Goal: Transaction & Acquisition: Purchase product/service

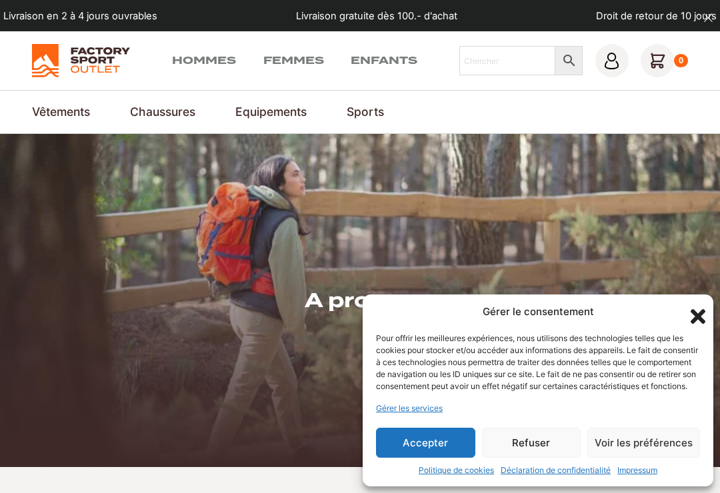
click at [435, 444] on button "Accepter" at bounding box center [425, 443] width 99 height 30
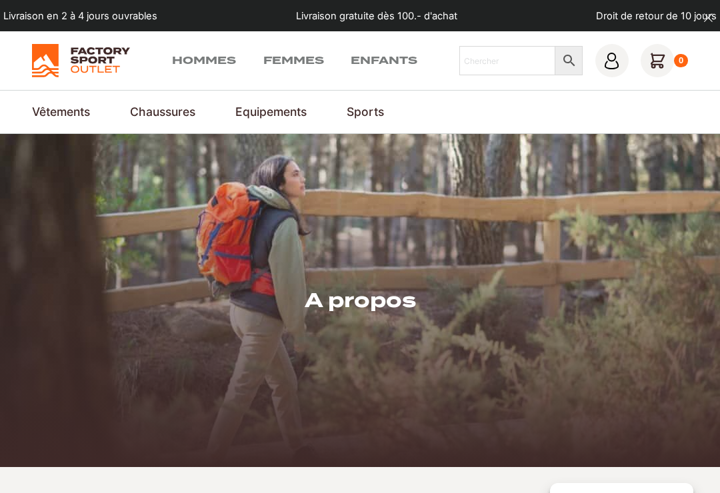
click at [199, 59] on link "Hommes" at bounding box center [204, 61] width 64 height 16
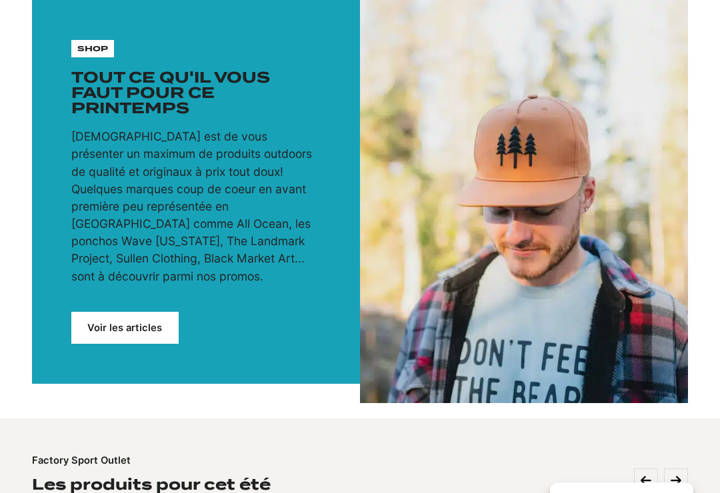
scroll to position [169, 0]
click at [115, 341] on link "Voir les articles" at bounding box center [124, 328] width 107 height 32
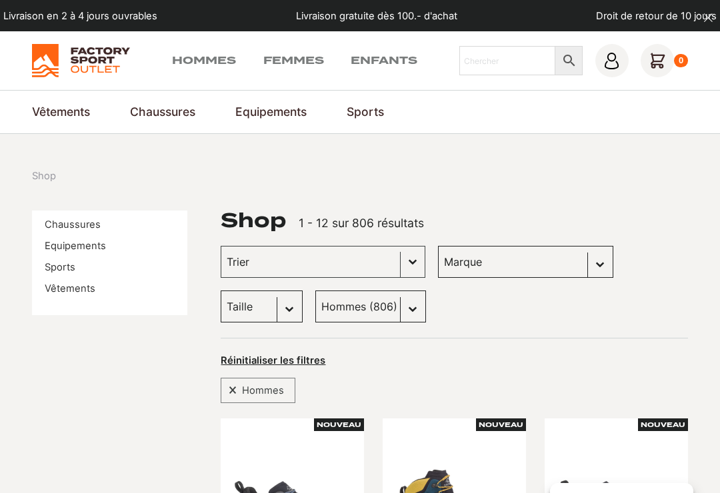
click at [77, 294] on link "Vêtements" at bounding box center [70, 289] width 51 height 12
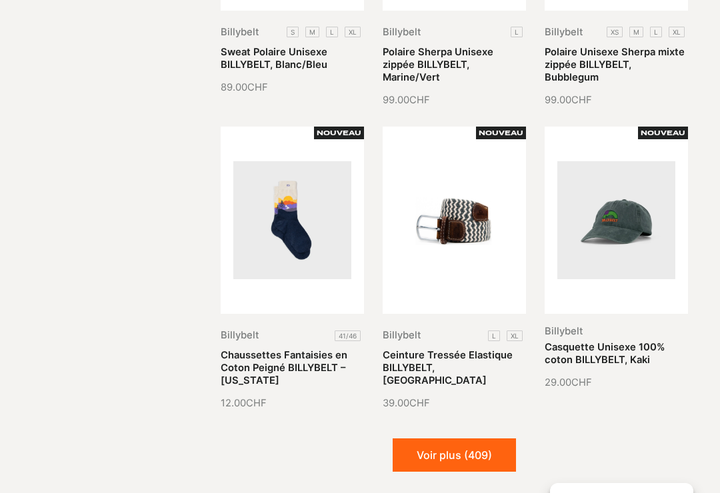
scroll to position [1248, 0]
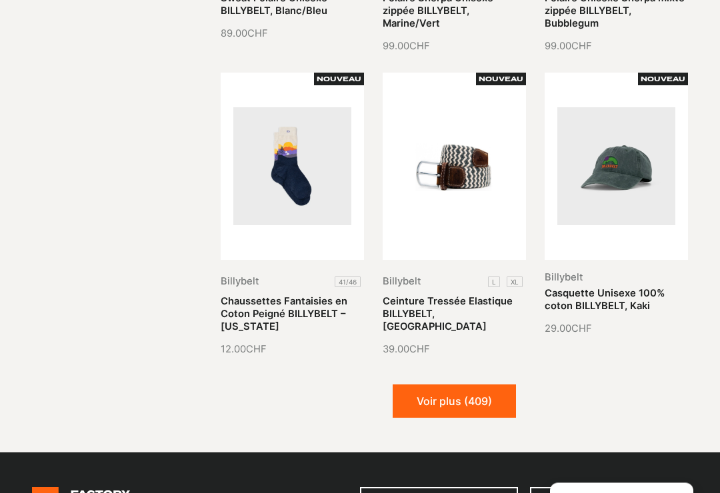
click at [472, 402] on button "Voir plus (409)" at bounding box center [454, 401] width 123 height 33
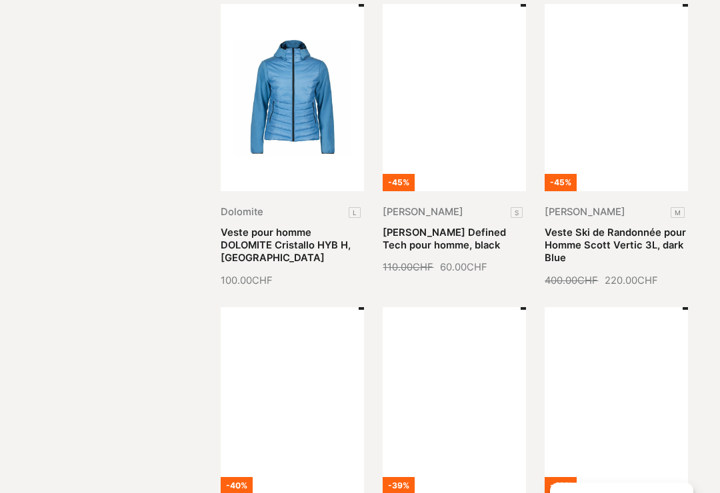
scroll to position [2031, 0]
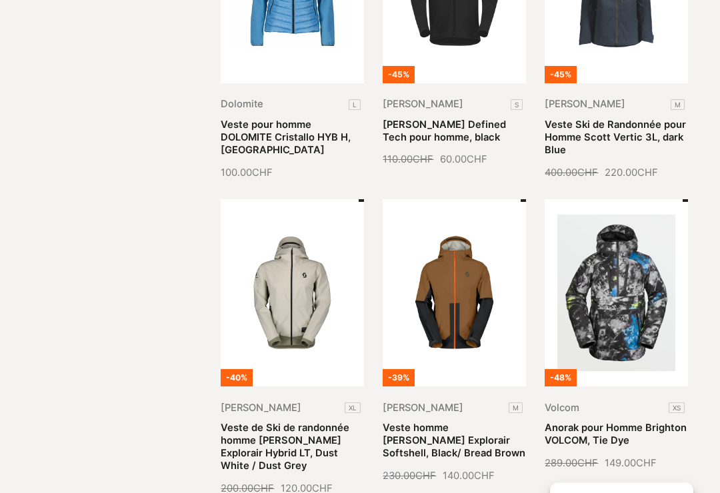
click at [282, 423] on link "Veste de Ski de randonnée homme Scott Explorair Hybrid LT, Dust White / Dust Gr…" at bounding box center [285, 448] width 129 height 50
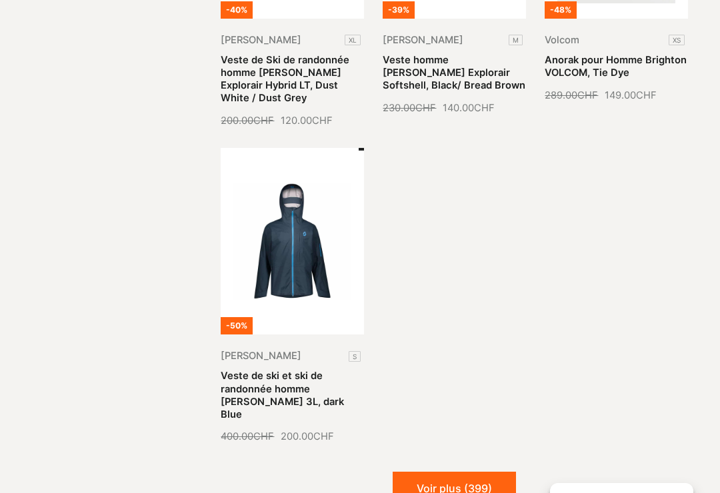
scroll to position [2410, 0]
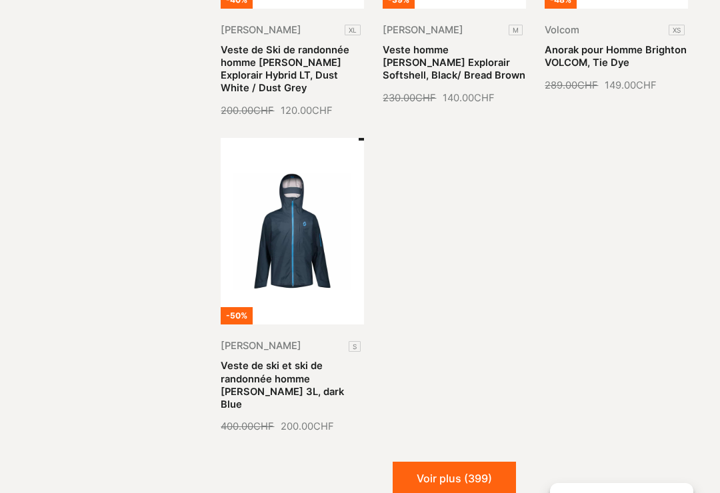
click at [461, 462] on button "Voir plus (399)" at bounding box center [454, 478] width 123 height 33
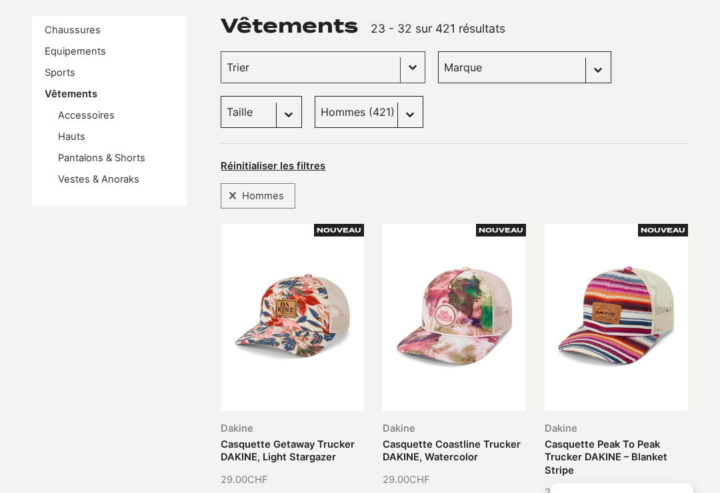
scroll to position [0, 0]
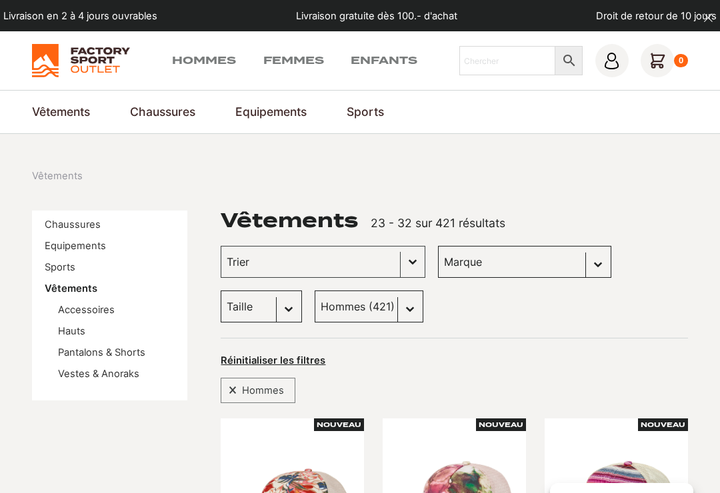
click at [559, 257] on select "Marque Scott (74) Columbia (47) Craft (28) Dolomite (28) Dakine (17) Sullen Clo…" at bounding box center [524, 262] width 173 height 32
select select "scott"
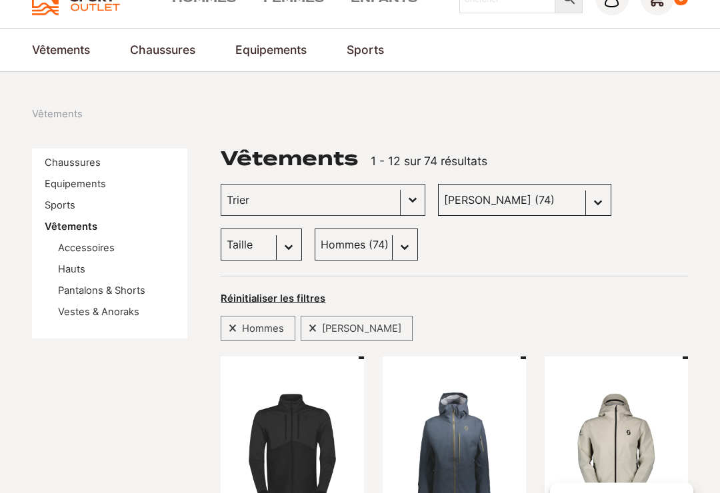
scroll to position [62, 0]
click at [302, 229] on select "Taille M (9) L (0) S (1) XL (0) XXL (0) L/XL (0) XS/S (0) XS (0) 32 (0) 37-41 (…" at bounding box center [261, 245] width 81 height 32
select select "m"
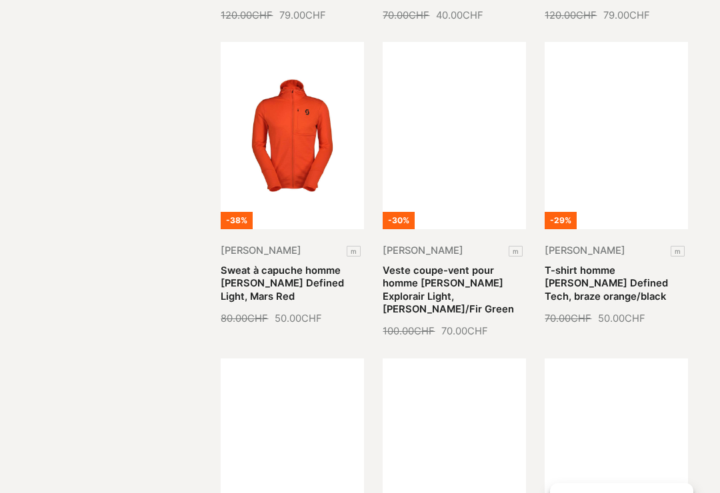
scroll to position [622, 0]
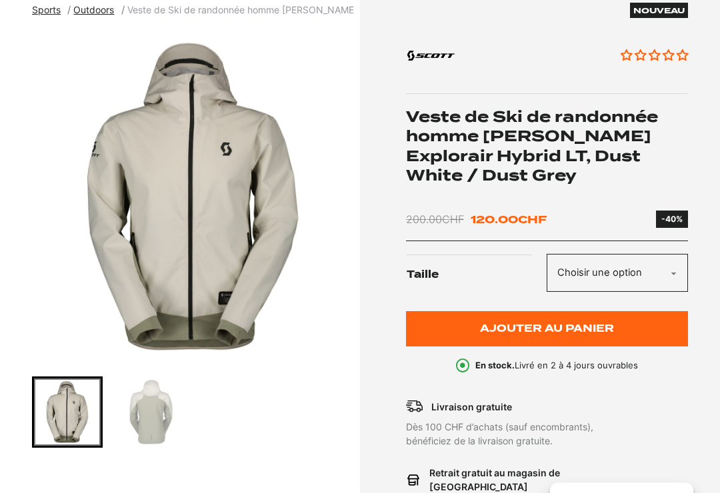
scroll to position [166, 0]
click at [141, 426] on img "Go to slide 2" at bounding box center [150, 412] width 67 height 67
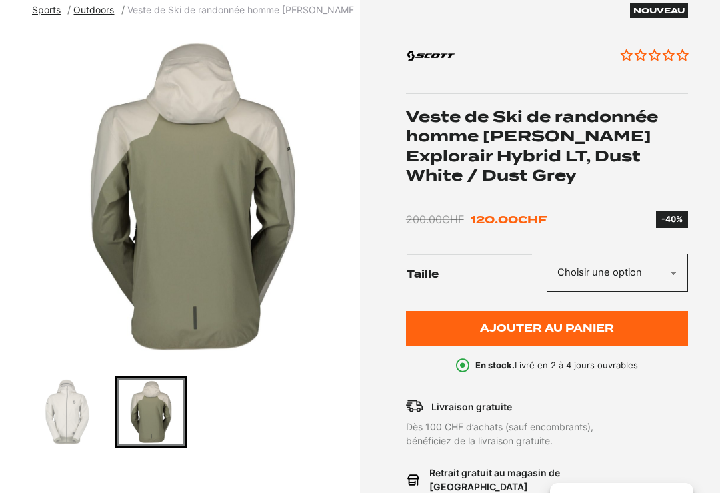
click at [60, 427] on img "Go to slide 1" at bounding box center [67, 412] width 67 height 67
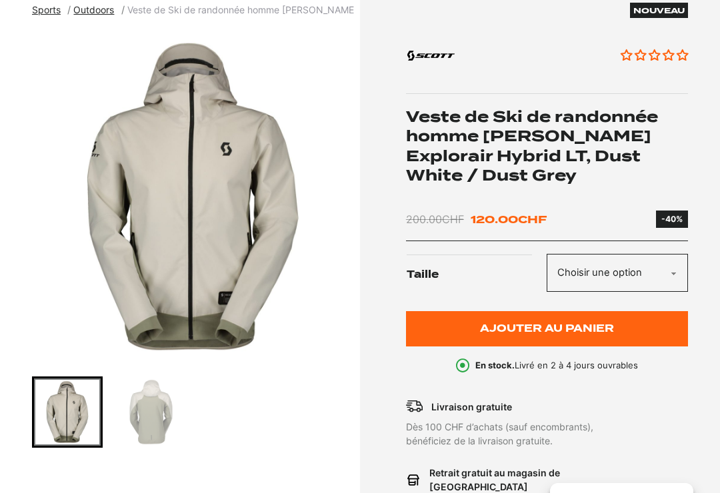
click at [676, 265] on select "Choisir une option XL" at bounding box center [617, 273] width 141 height 38
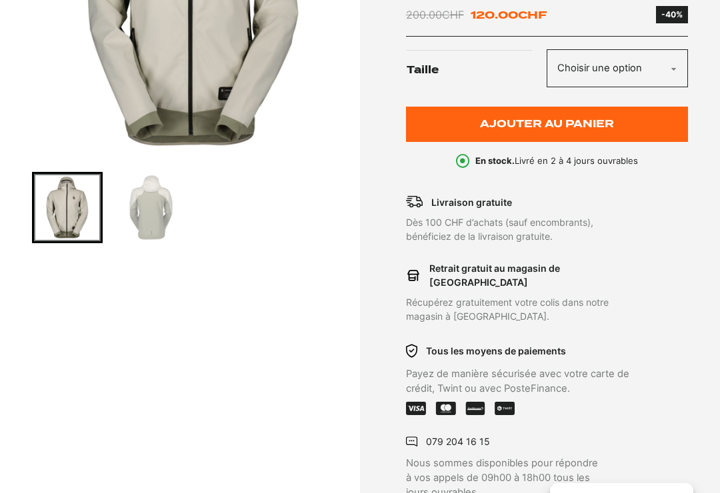
scroll to position [349, 0]
